Goal: Subscribe to service/newsletter

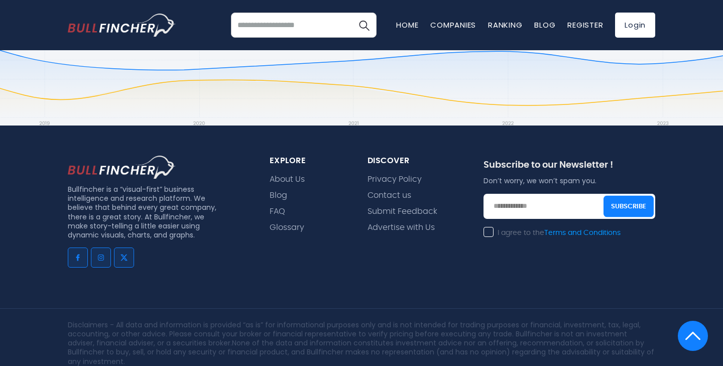
scroll to position [839, 0]
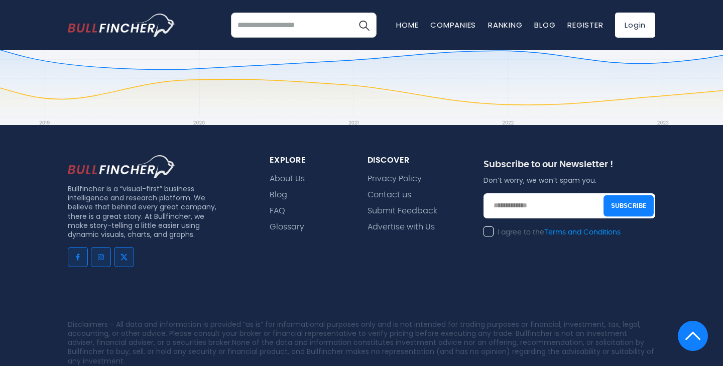
click at [513, 201] on input "email" at bounding box center [569, 205] width 172 height 25
type input "*"
type input "**********"
click at [486, 230] on label "I agree to the Terms and Conditions" at bounding box center [551, 232] width 137 height 9
click at [630, 201] on button "Subscribe" at bounding box center [628, 206] width 50 height 22
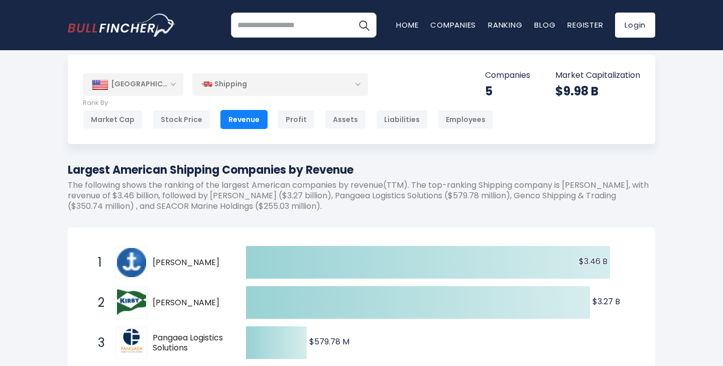
scroll to position [12, 0]
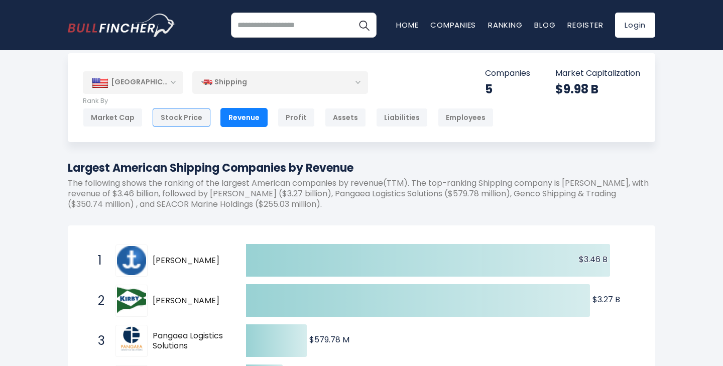
click at [175, 116] on div "Stock Price" at bounding box center [182, 117] width 58 height 19
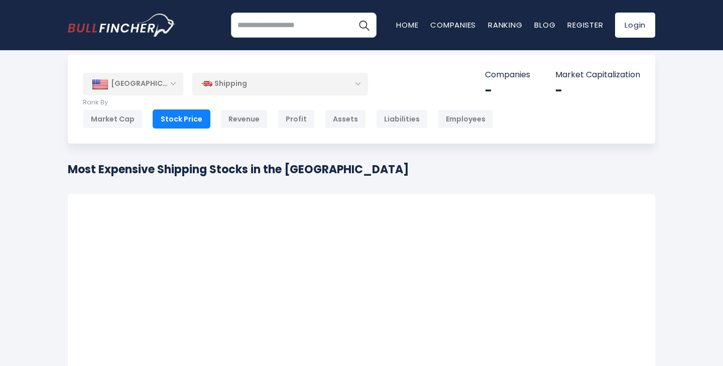
scroll to position [14, 0]
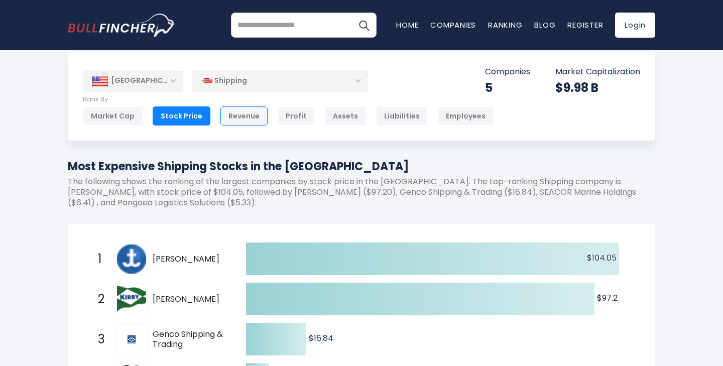
click at [238, 111] on div "Revenue" at bounding box center [243, 115] width 47 height 19
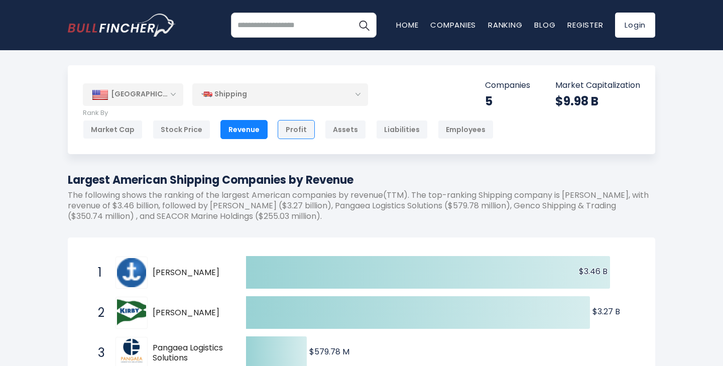
click at [289, 127] on div "Profit" at bounding box center [296, 129] width 37 height 19
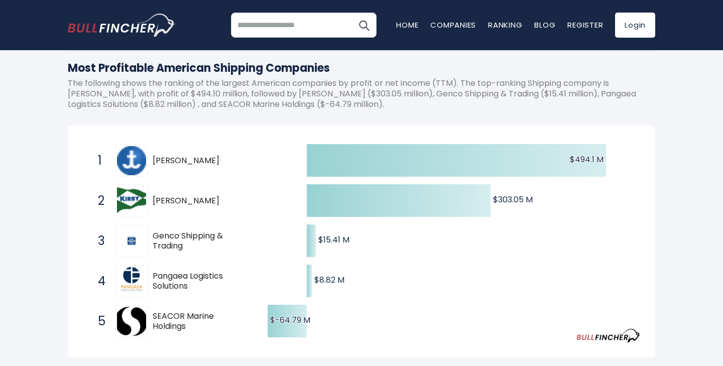
scroll to position [115, 0]
